Goal: Transaction & Acquisition: Purchase product/service

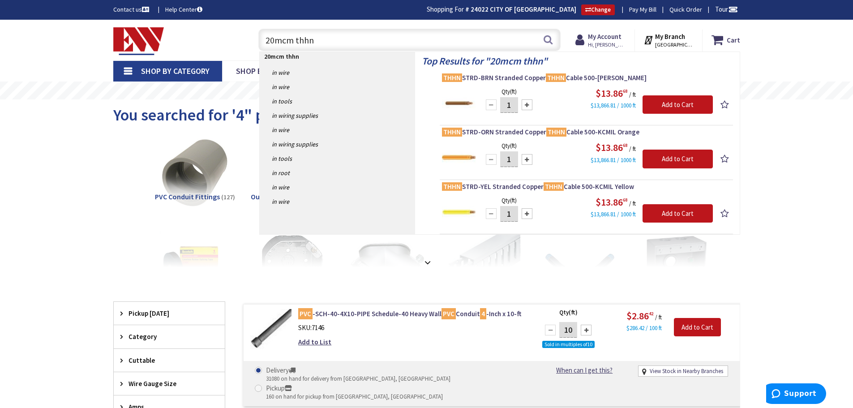
type input "250mcm thhn"
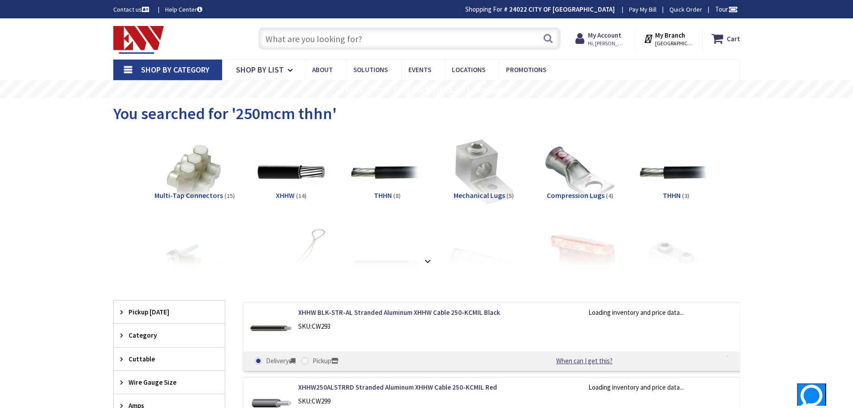
click at [301, 34] on input "text" at bounding box center [409, 38] width 302 height 22
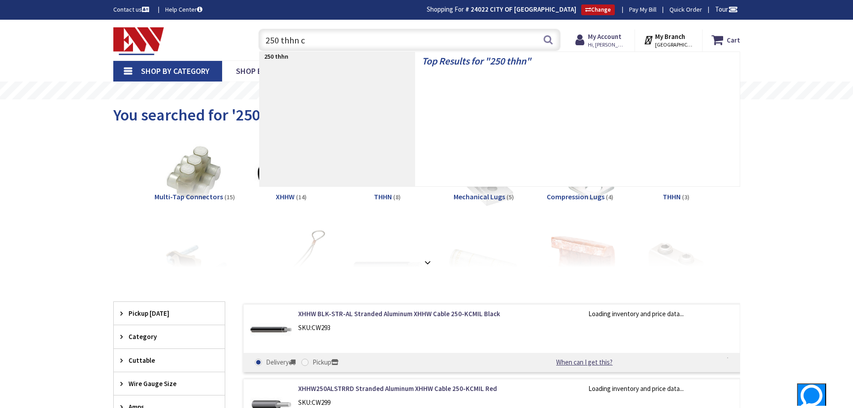
type input "250 thhn cu"
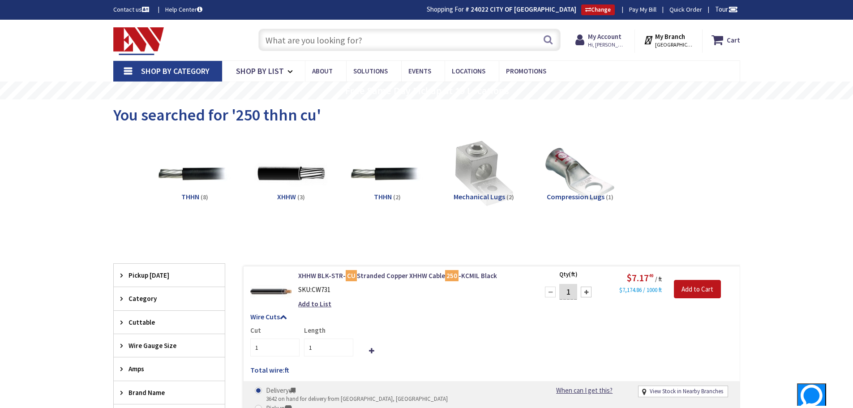
click at [300, 39] on input "text" at bounding box center [409, 40] width 302 height 22
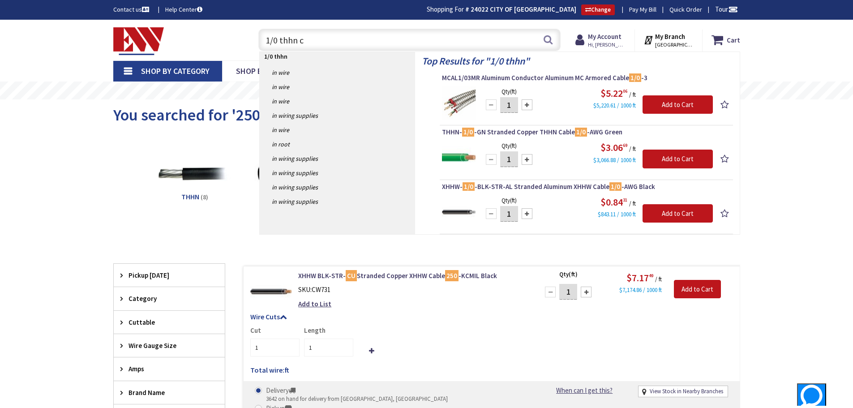
type input "1/0 thhn cu"
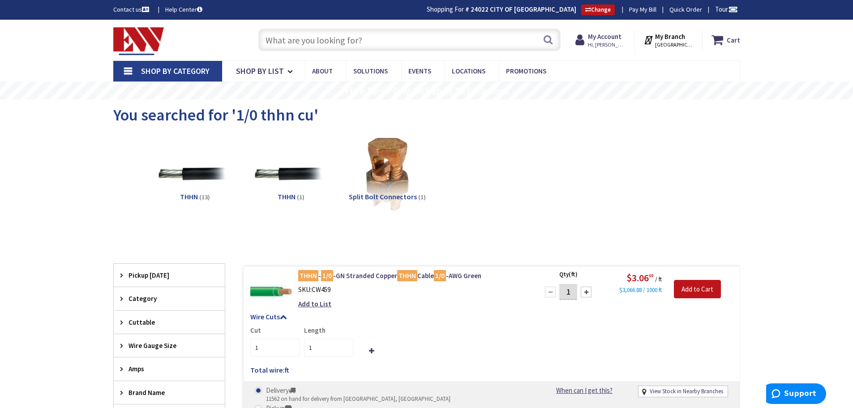
click at [284, 34] on input "text" at bounding box center [409, 40] width 302 height 22
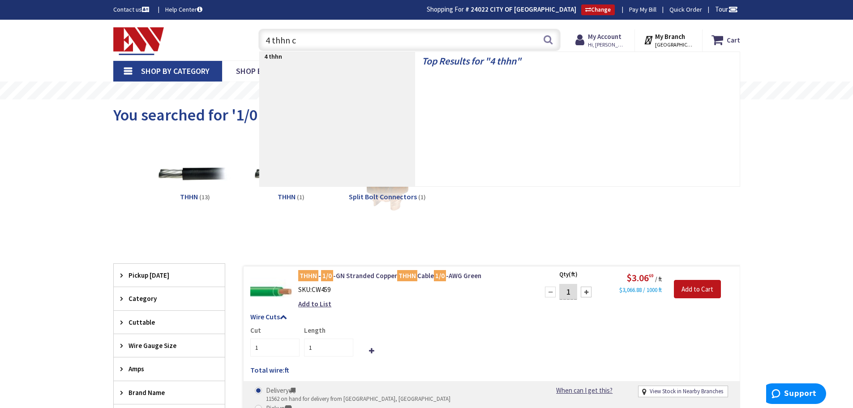
type input "4 thhn cu"
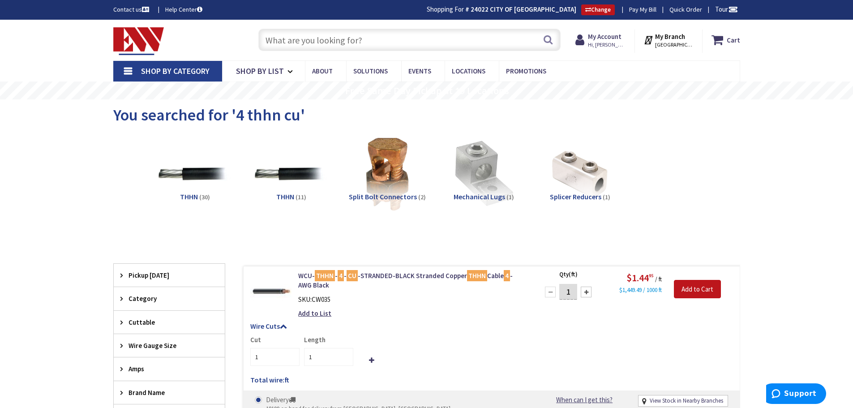
click at [284, 34] on input "text" at bounding box center [409, 40] width 302 height 22
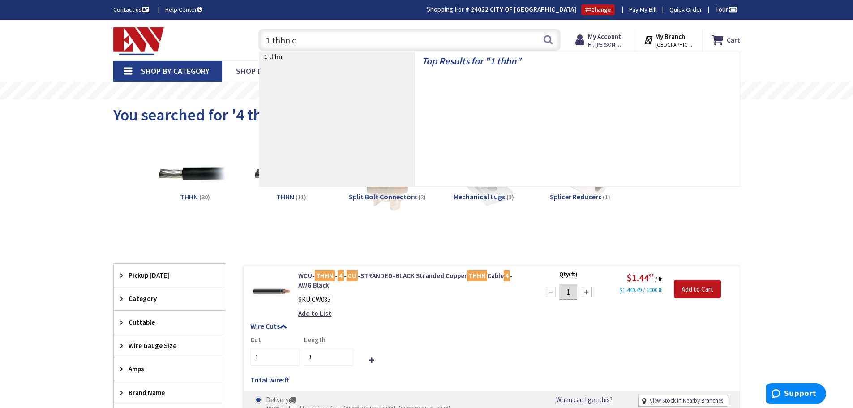
type input "1 thhn cu"
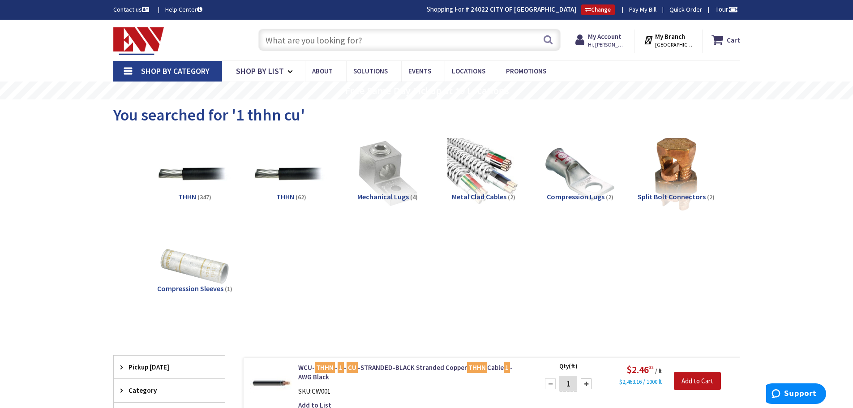
click at [284, 34] on input "text" at bounding box center [409, 40] width 302 height 22
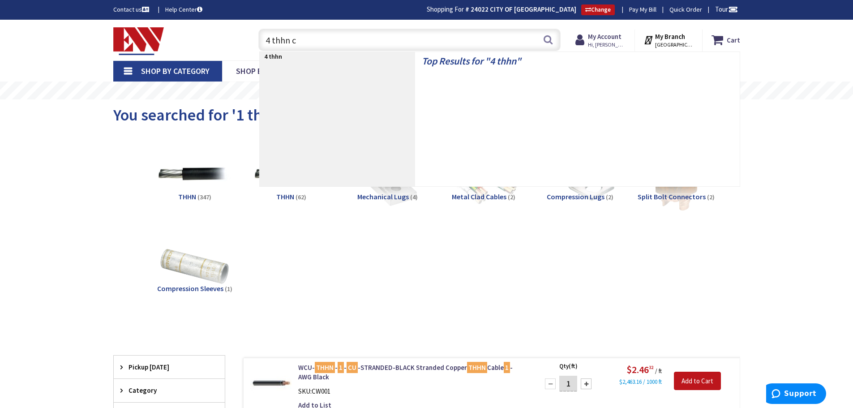
type input "4 thhn cu"
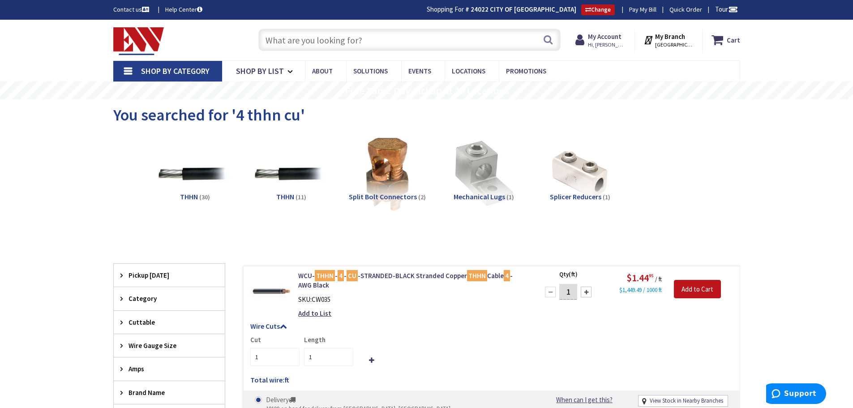
click at [280, 39] on input "text" at bounding box center [409, 40] width 302 height 22
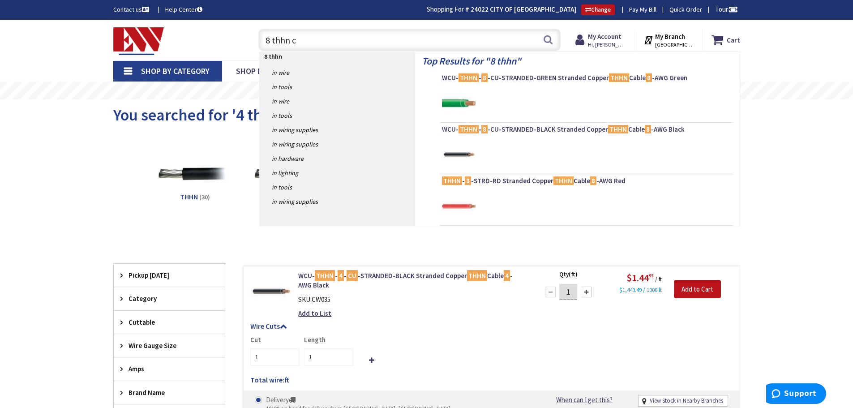
type input "8 thhn cu"
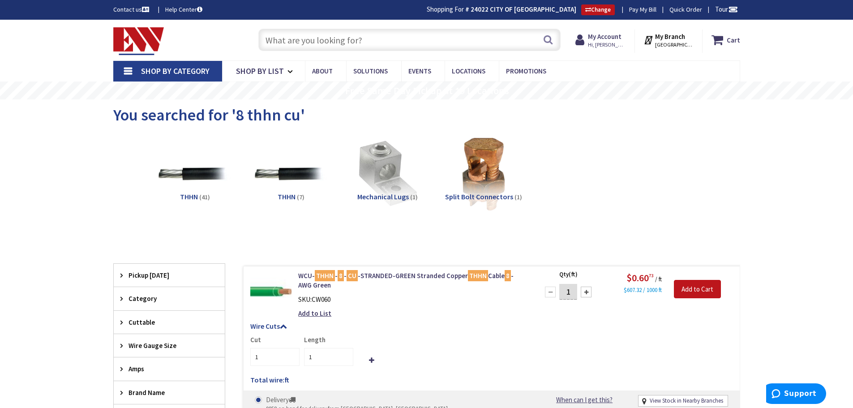
click at [280, 39] on input "text" at bounding box center [409, 40] width 302 height 22
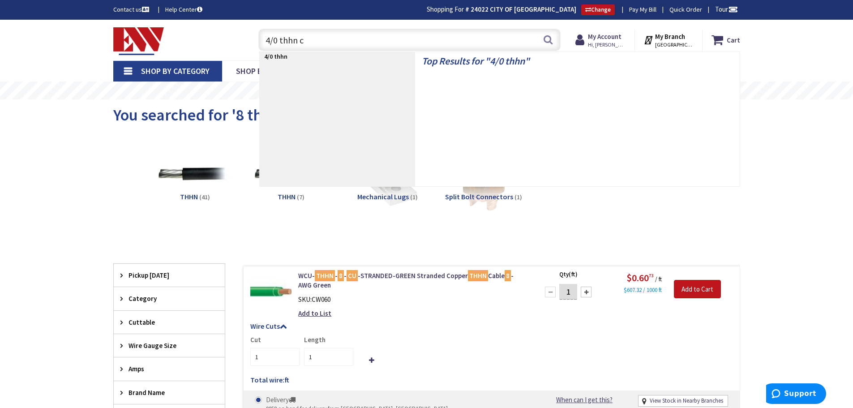
type input "4/0 thhn cu"
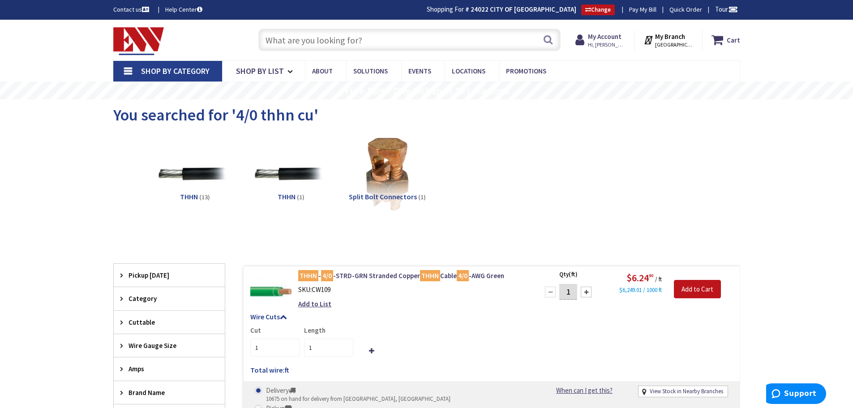
click at [280, 39] on input "text" at bounding box center [409, 40] width 302 height 22
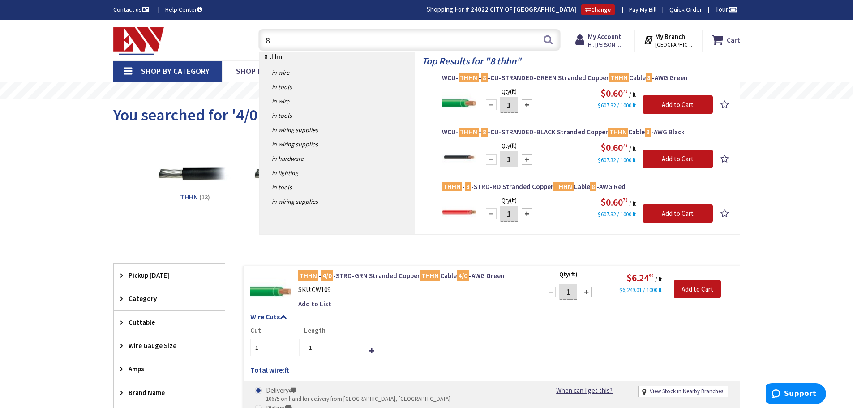
type input "8"
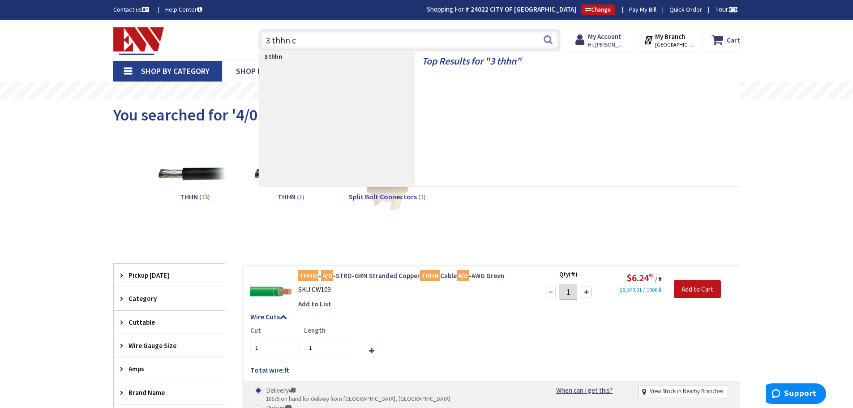
type input "3 thhn cu"
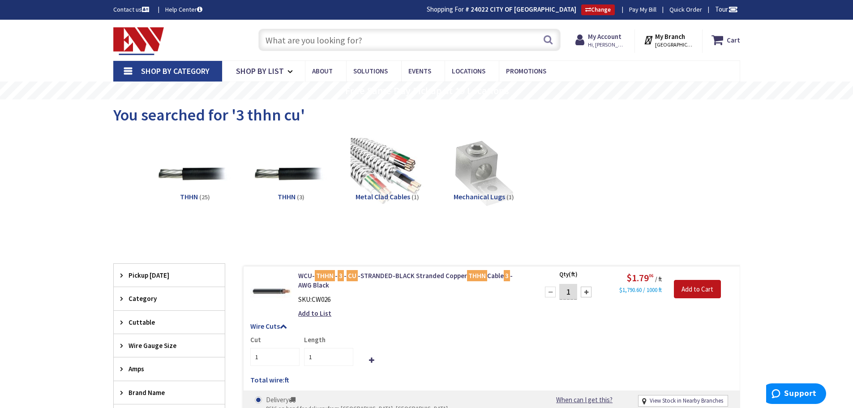
click at [280, 39] on input "text" at bounding box center [409, 40] width 302 height 22
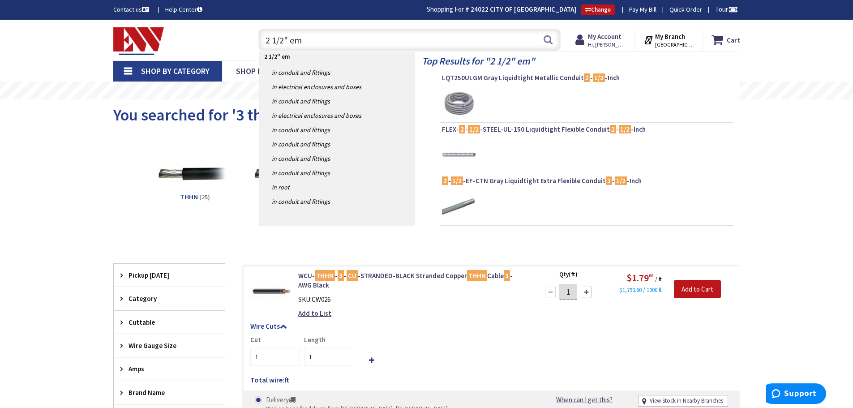
type input "2 1/2" emt"
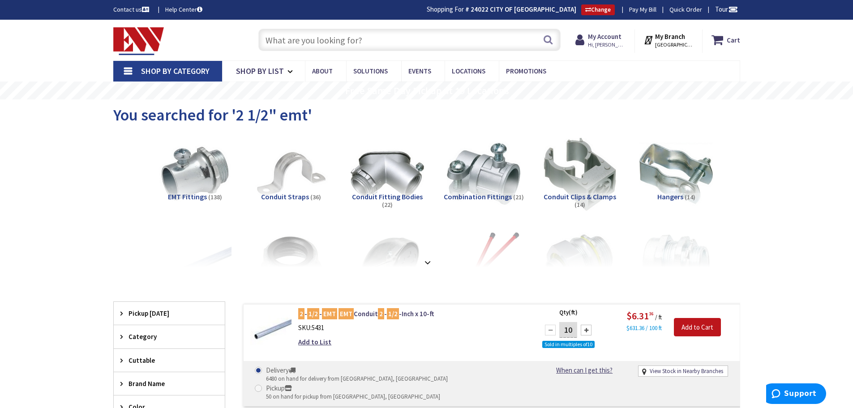
click at [305, 42] on input "text" at bounding box center [409, 40] width 302 height 22
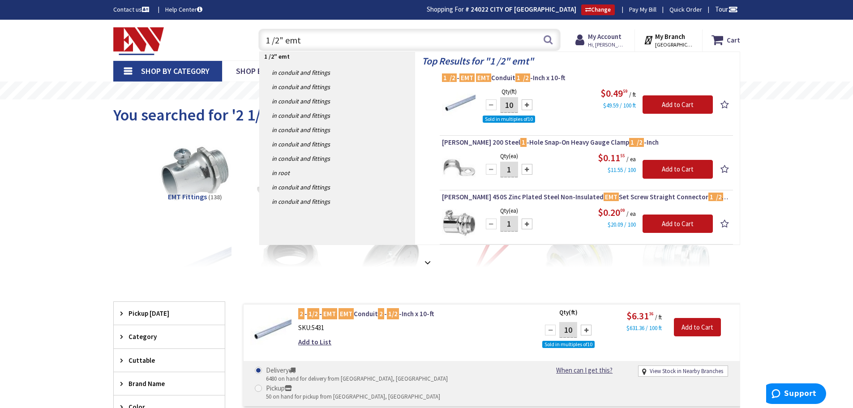
type input "1 1 /2" emt"
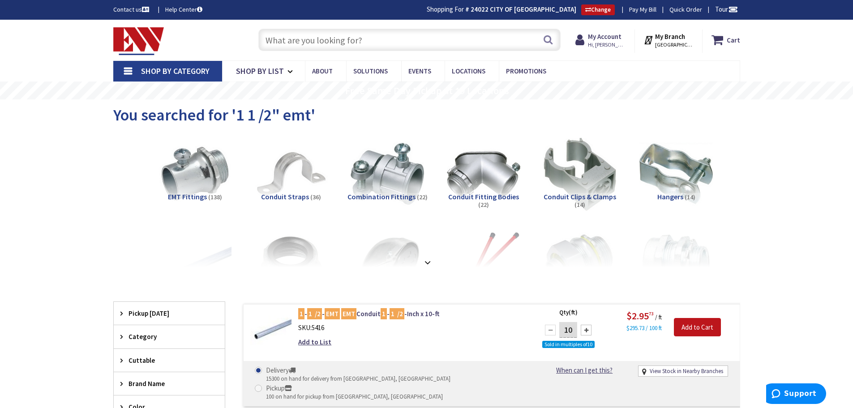
click at [328, 39] on input "text" at bounding box center [409, 40] width 302 height 22
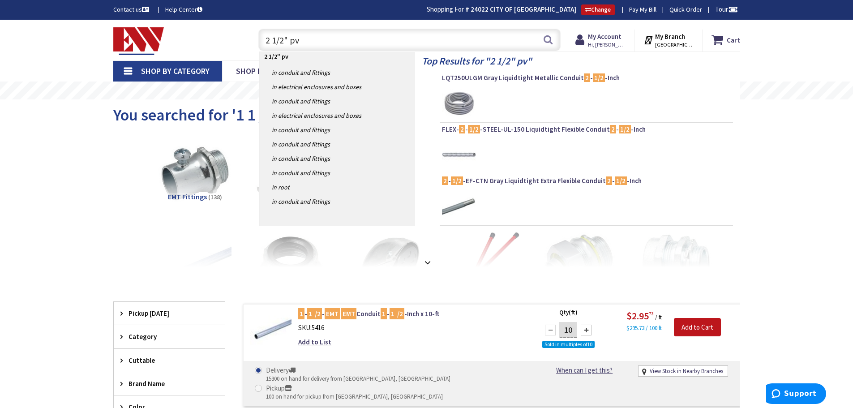
type input "2 1/2" pvc"
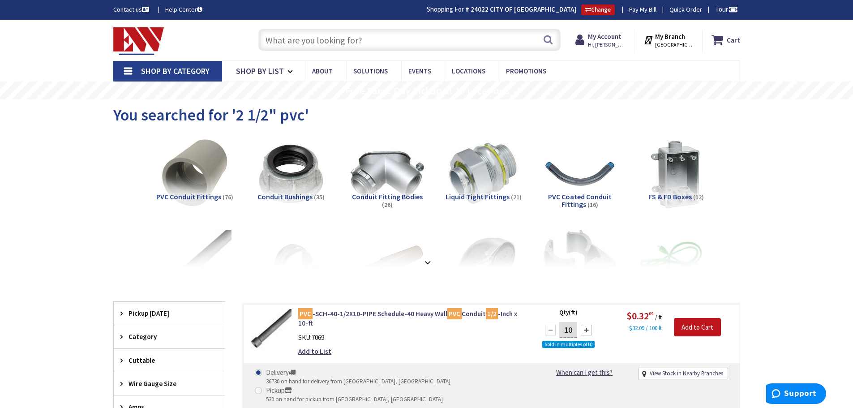
click at [332, 43] on input "text" at bounding box center [409, 40] width 302 height 22
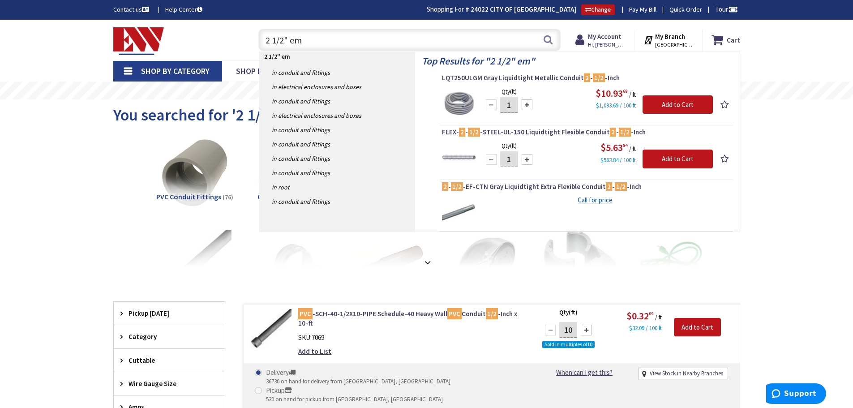
type input "2 1/2" emt"
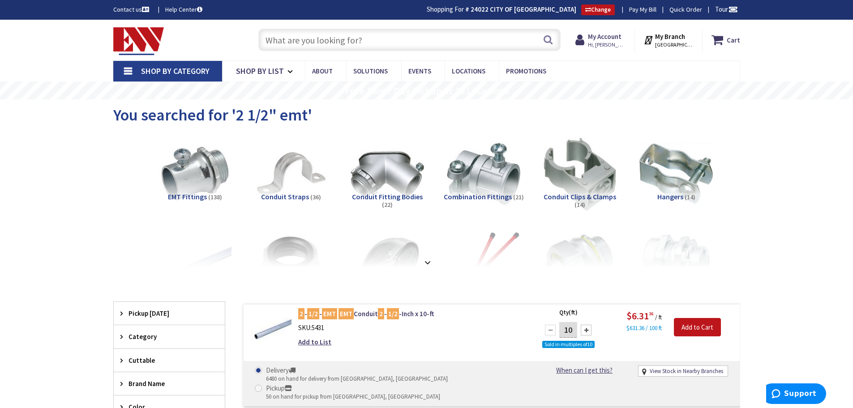
click at [332, 43] on input "text" at bounding box center [409, 40] width 302 height 22
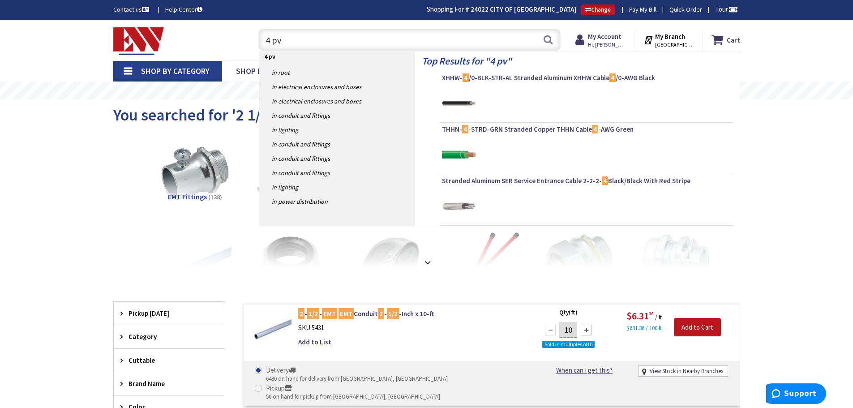
type input "4 pvc"
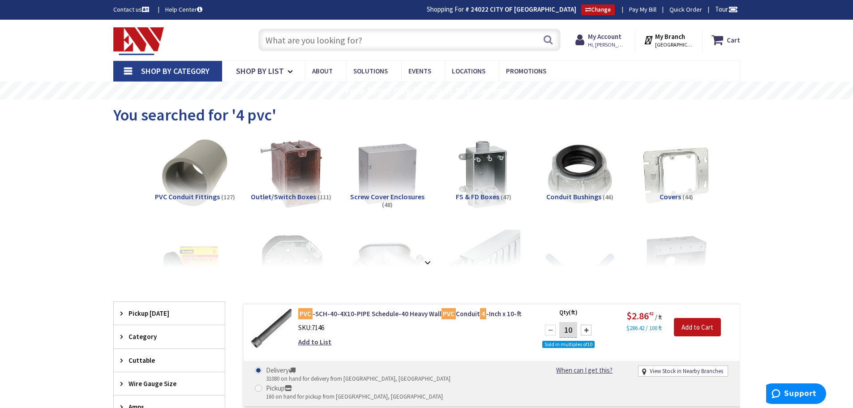
click at [332, 43] on input "text" at bounding box center [409, 40] width 302 height 22
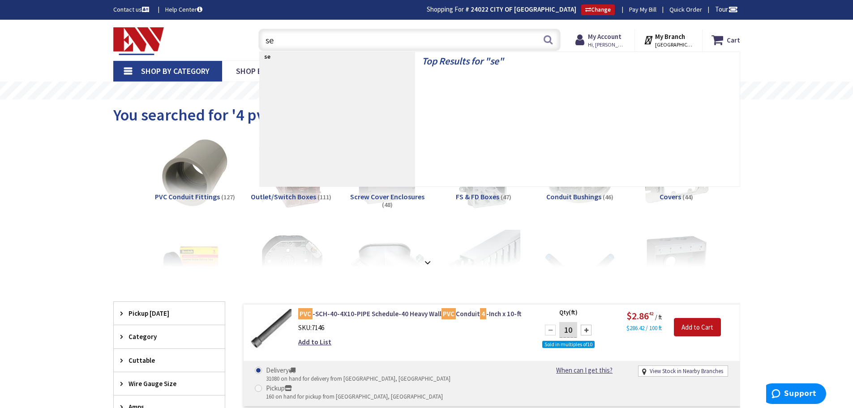
type input "s"
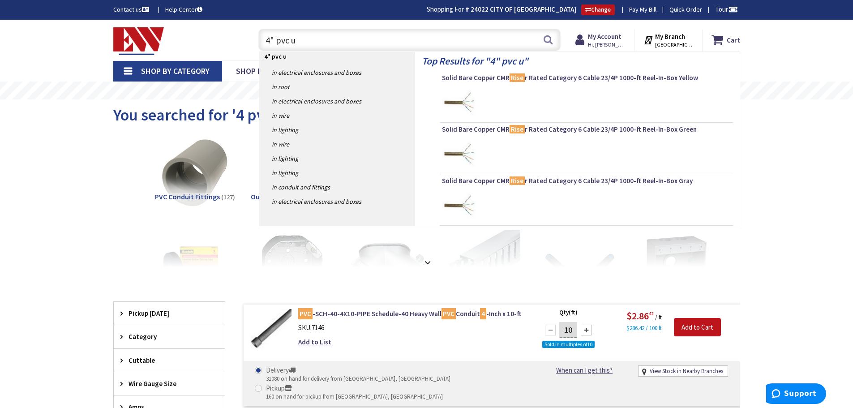
type input "4" pvc"
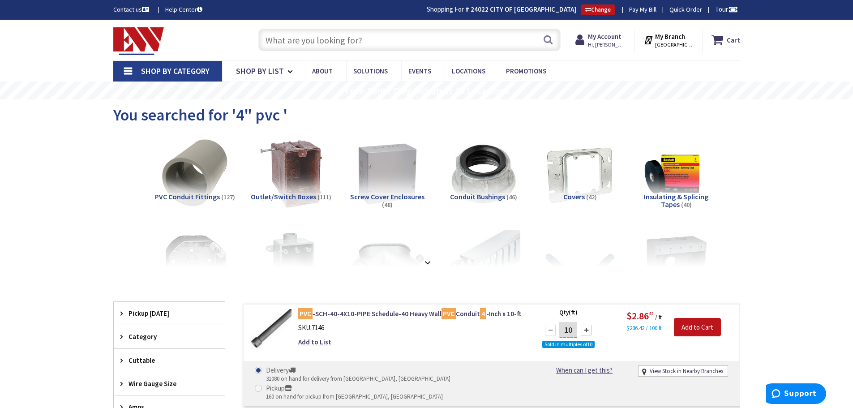
click at [334, 31] on input "text" at bounding box center [409, 40] width 302 height 22
type input "8"
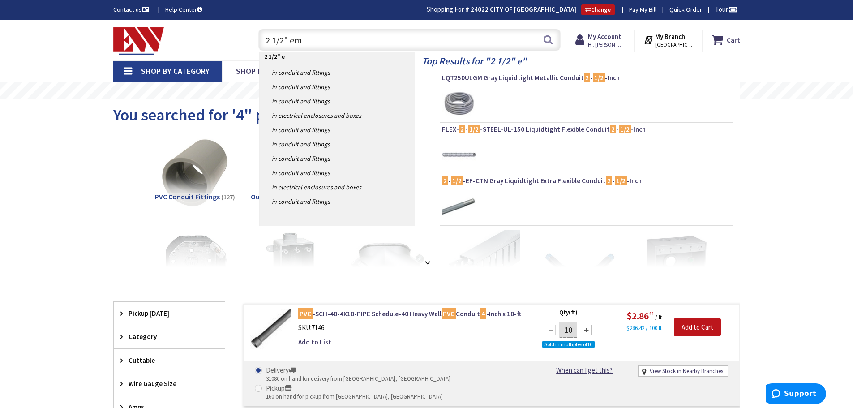
type input "2 1/2" emt"
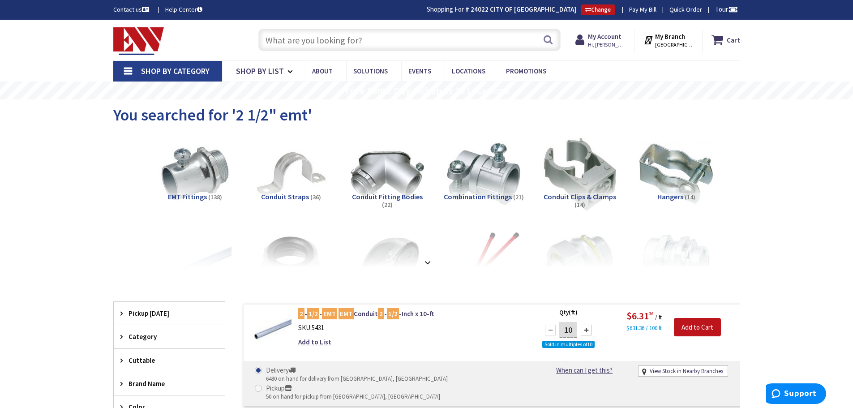
click at [334, 31] on input "text" at bounding box center [409, 40] width 302 height 22
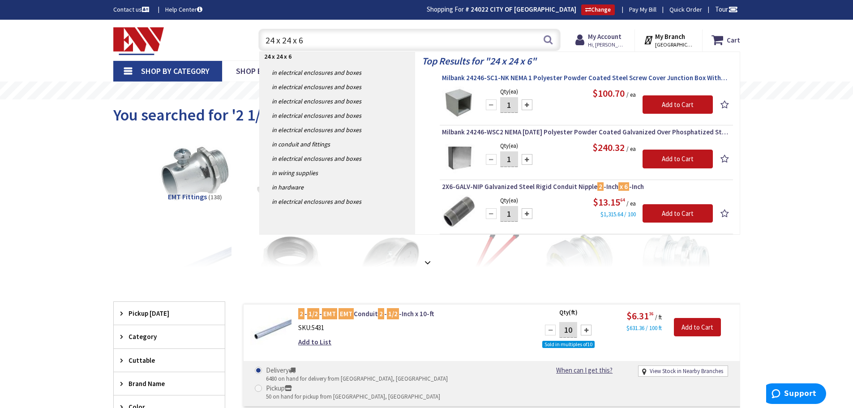
type input "24 x 24 x 6"
click at [455, 80] on span "Milbank 24246-SC1-NK NEMA 1 Polyester Powder Coated Steel Screw Cover Junction …" at bounding box center [586, 77] width 289 height 9
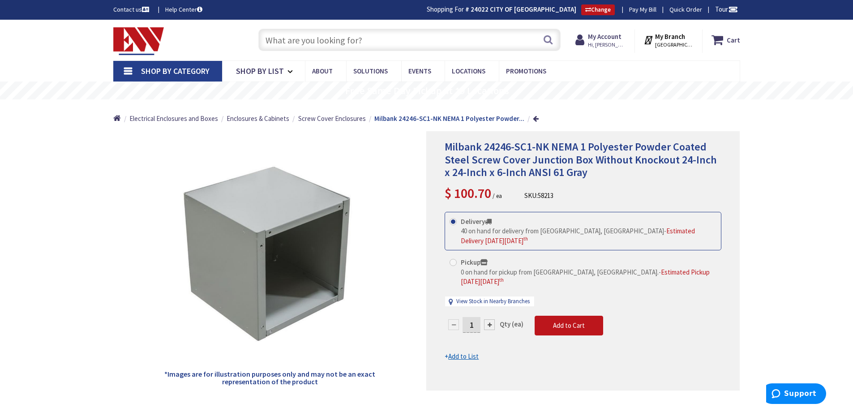
click at [276, 38] on input "text" at bounding box center [409, 40] width 302 height 22
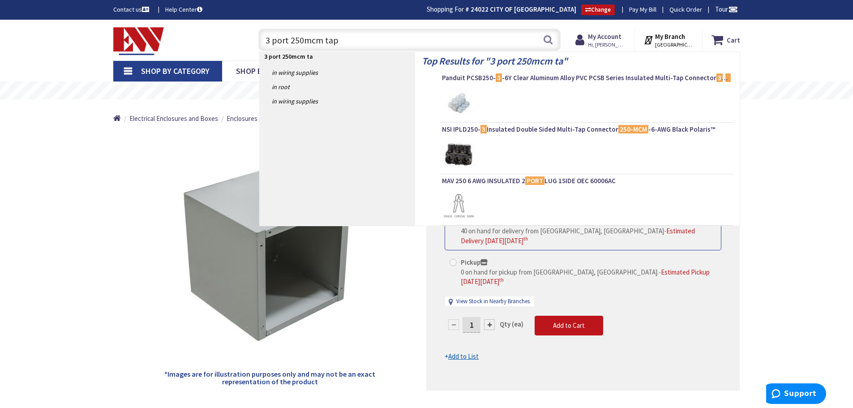
type input "3 port 250mcm taps"
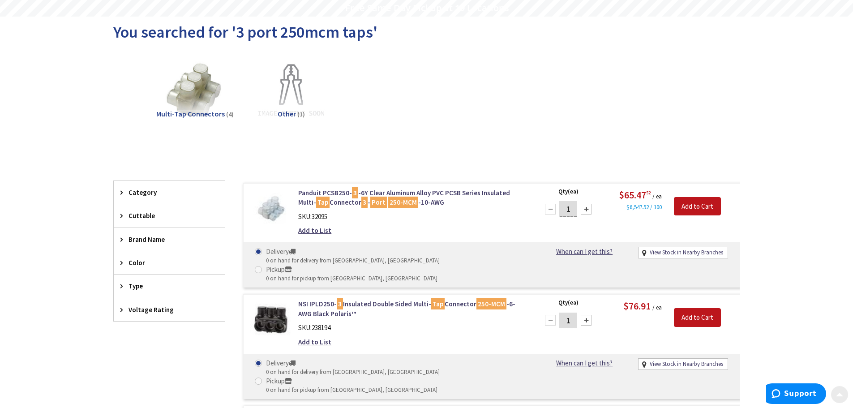
scroll to position [90, 0]
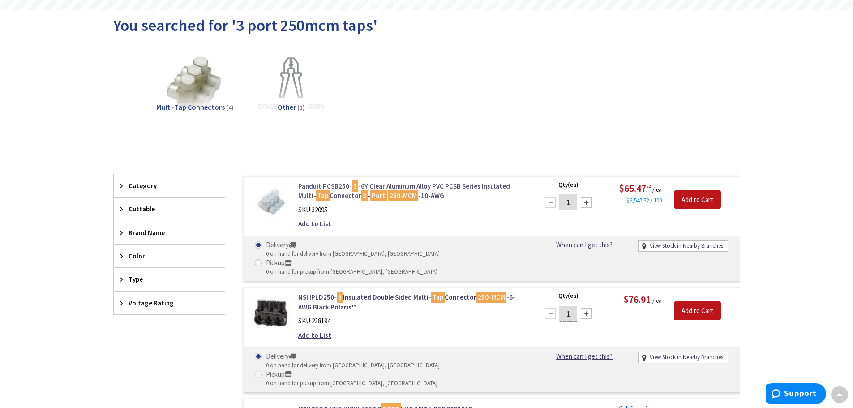
click at [349, 186] on link "Panduit PCSB250- 3 -6Y Clear Aluminum Alloy PVC PCSB Series Insulated Multi- Ta…" at bounding box center [412, 190] width 228 height 19
